Goal: Transaction & Acquisition: Purchase product/service

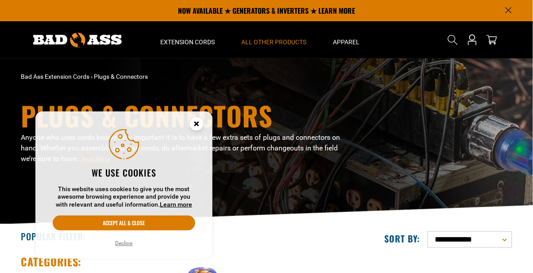
click at [189, 127] on icon "Cookie Consent" at bounding box center [196, 125] width 27 height 27
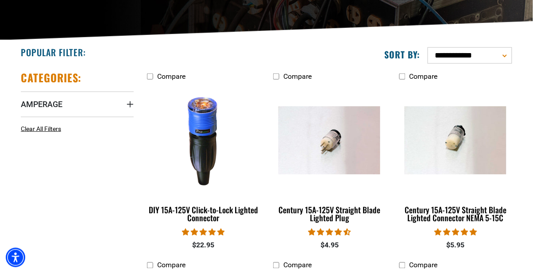
scroll to position [185, 0]
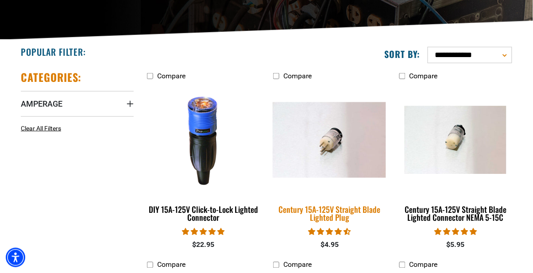
click at [340, 144] on img at bounding box center [329, 140] width 124 height 76
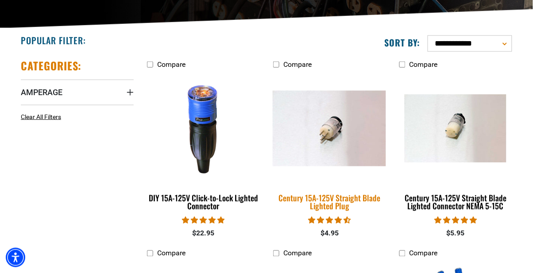
scroll to position [213, 0]
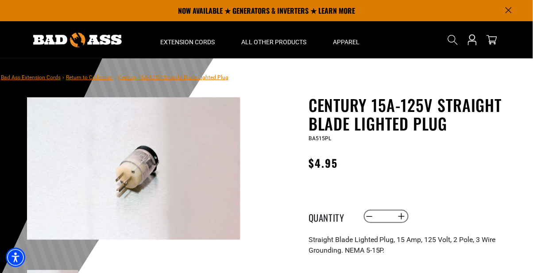
click at [160, 167] on img at bounding box center [133, 168] width 213 height 142
click at [157, 162] on img at bounding box center [133, 168] width 213 height 142
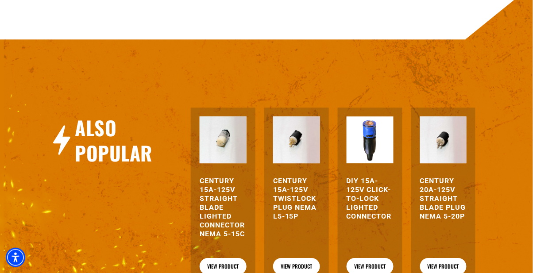
scroll to position [493, 0]
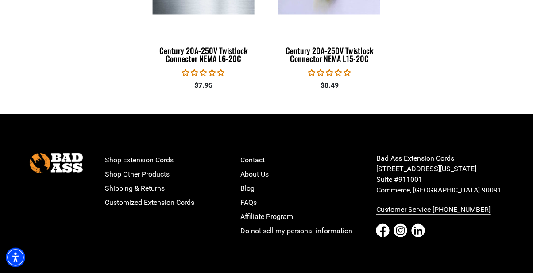
scroll to position [1480, 0]
